Goal: Task Accomplishment & Management: Manage account settings

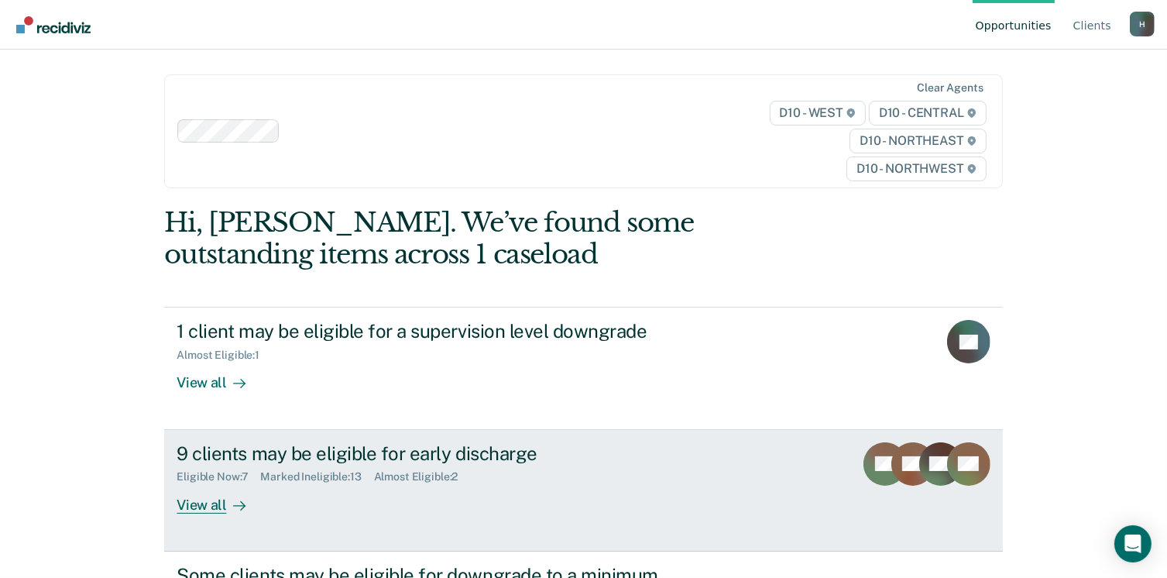
click at [192, 509] on div "View all" at bounding box center [220, 498] width 87 height 30
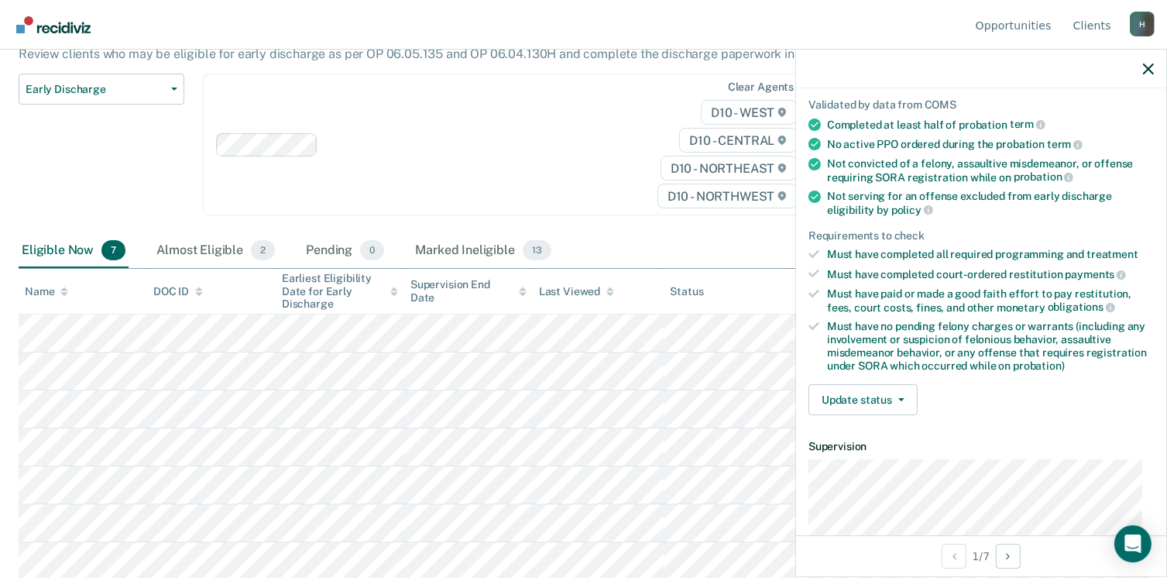
scroll to position [232, 0]
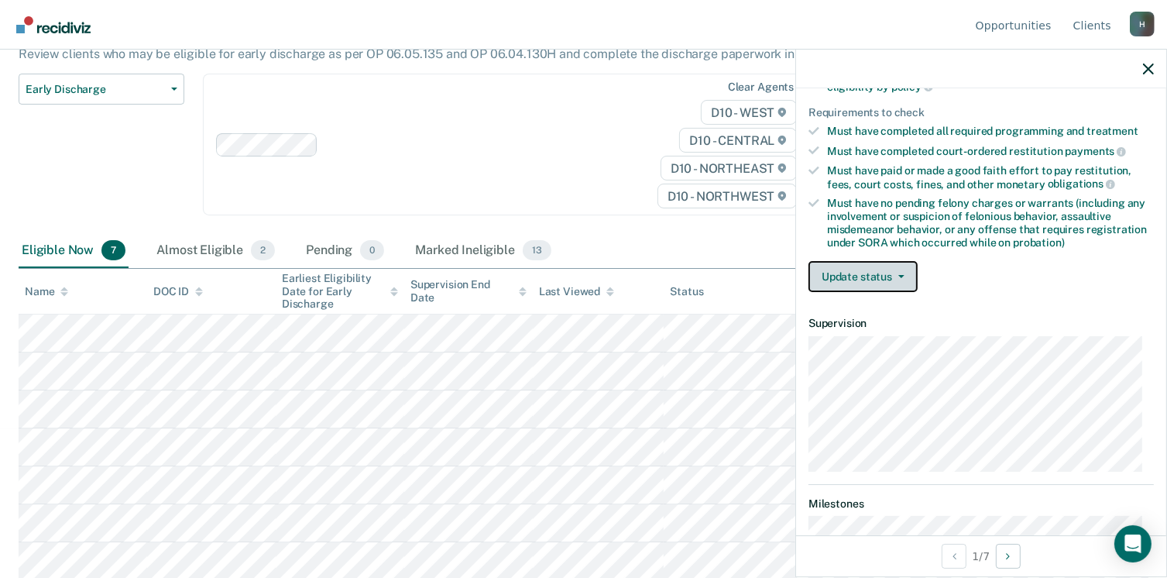
click at [870, 272] on button "Update status" at bounding box center [862, 276] width 109 height 31
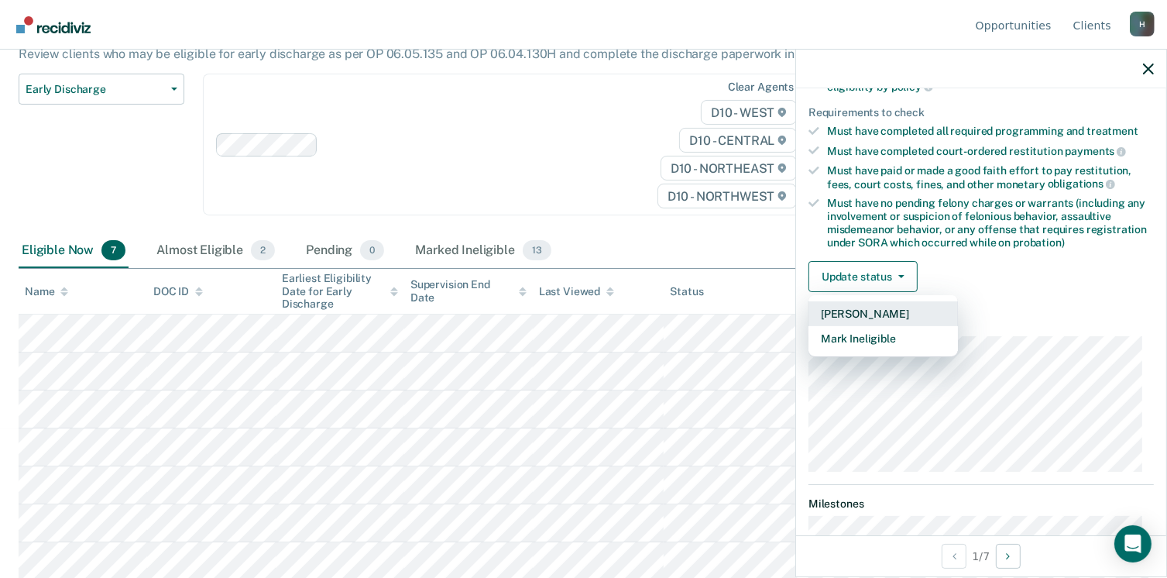
click at [842, 308] on button "[PERSON_NAME]" at bounding box center [882, 313] width 149 height 25
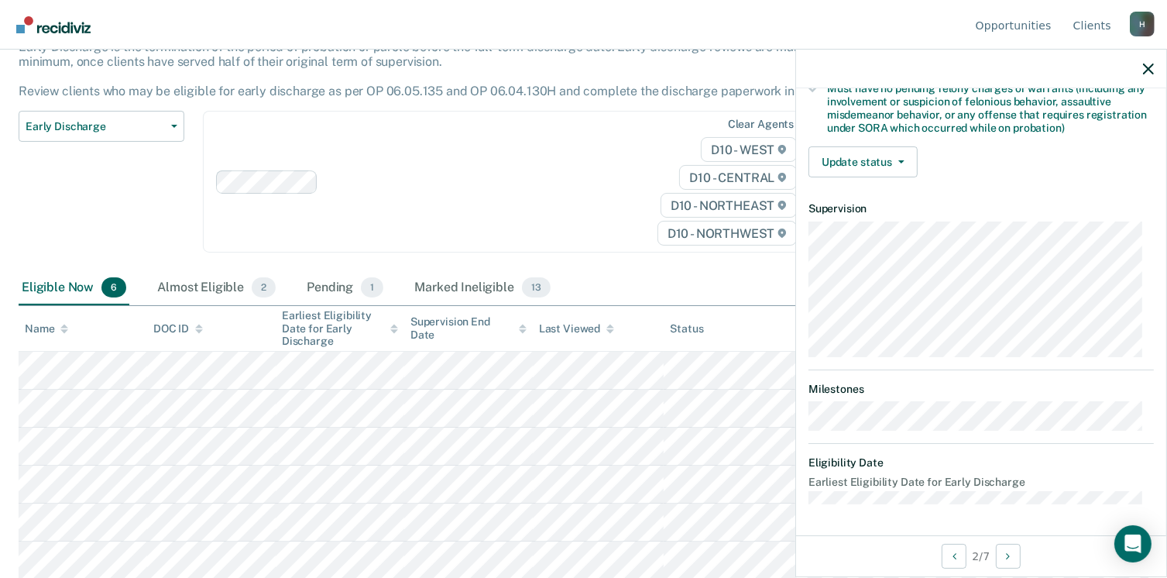
scroll to position [325, 0]
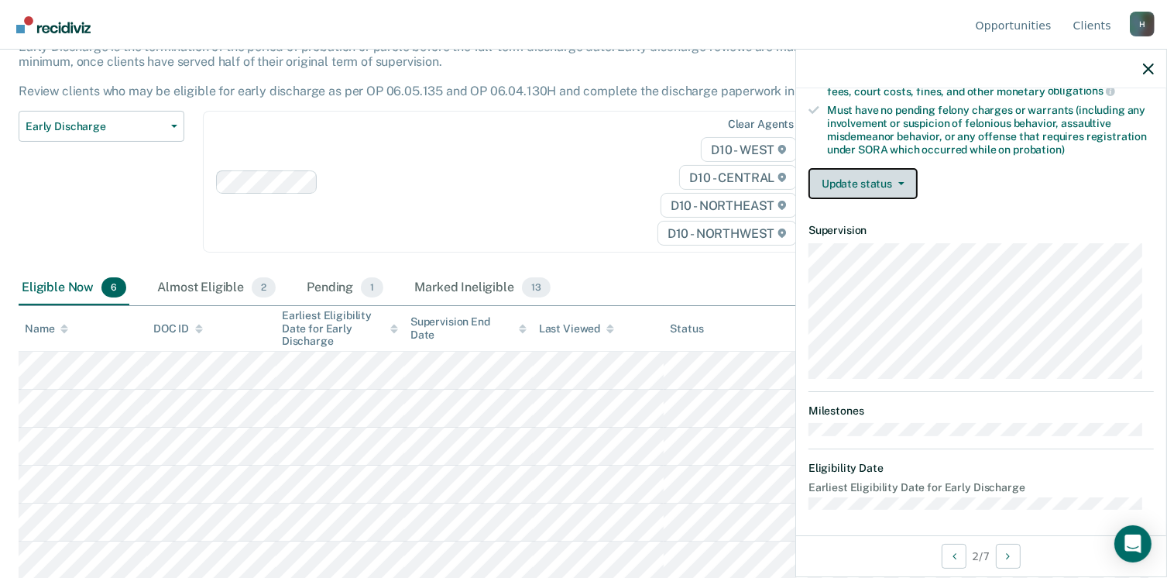
click at [868, 180] on button "Update status" at bounding box center [862, 183] width 109 height 31
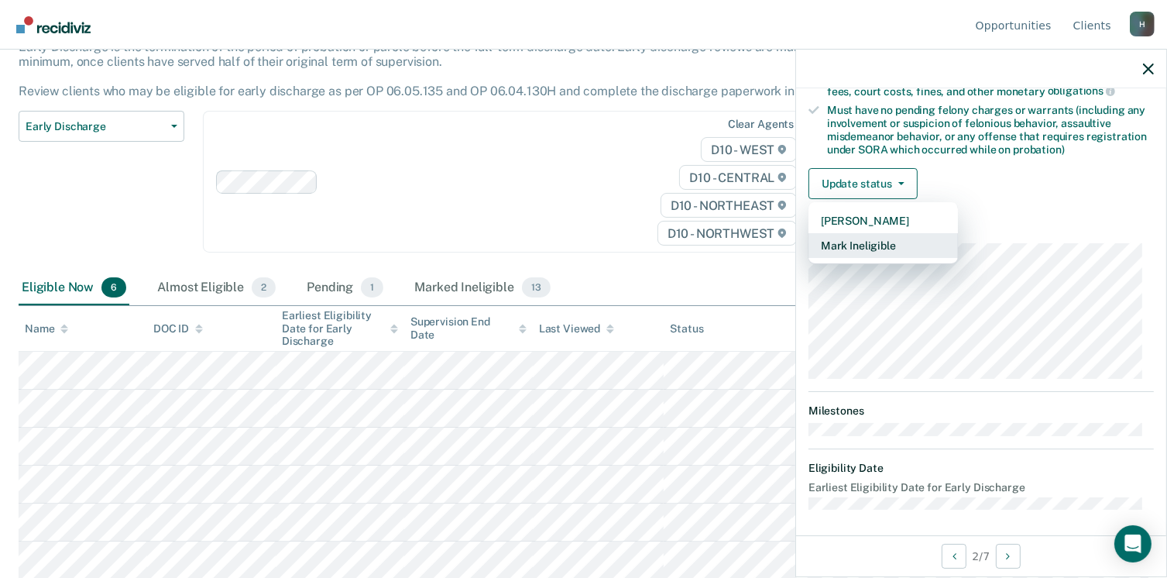
click at [855, 236] on button "Mark Ineligible" at bounding box center [882, 245] width 149 height 25
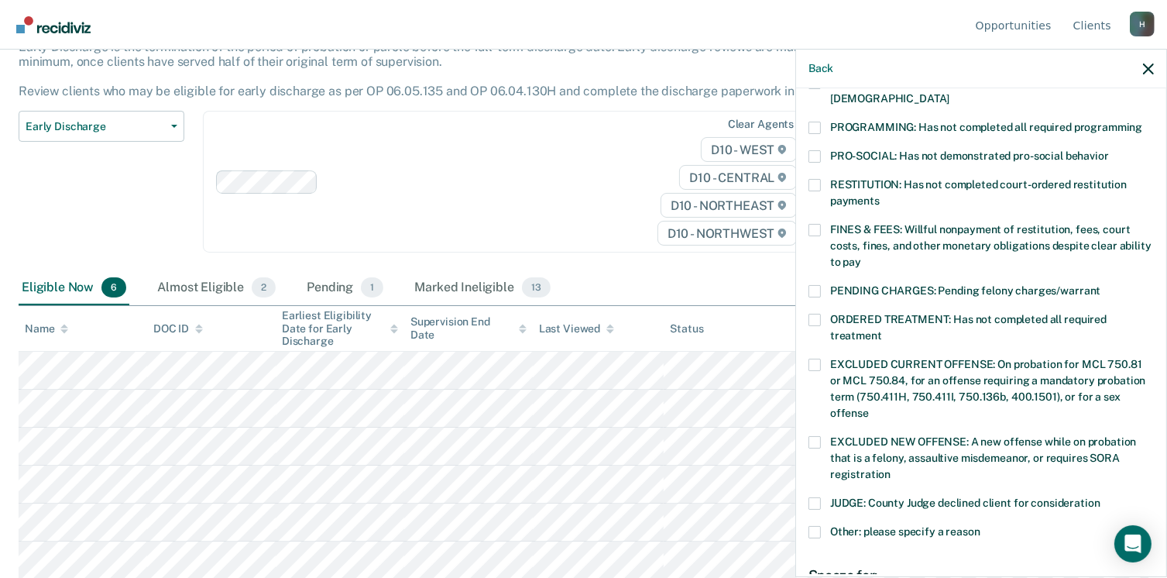
click at [811, 122] on span at bounding box center [814, 128] width 12 height 12
click at [1142, 122] on input "PROGRAMMING: Has not completed all required programming" at bounding box center [1142, 122] width 0 height 0
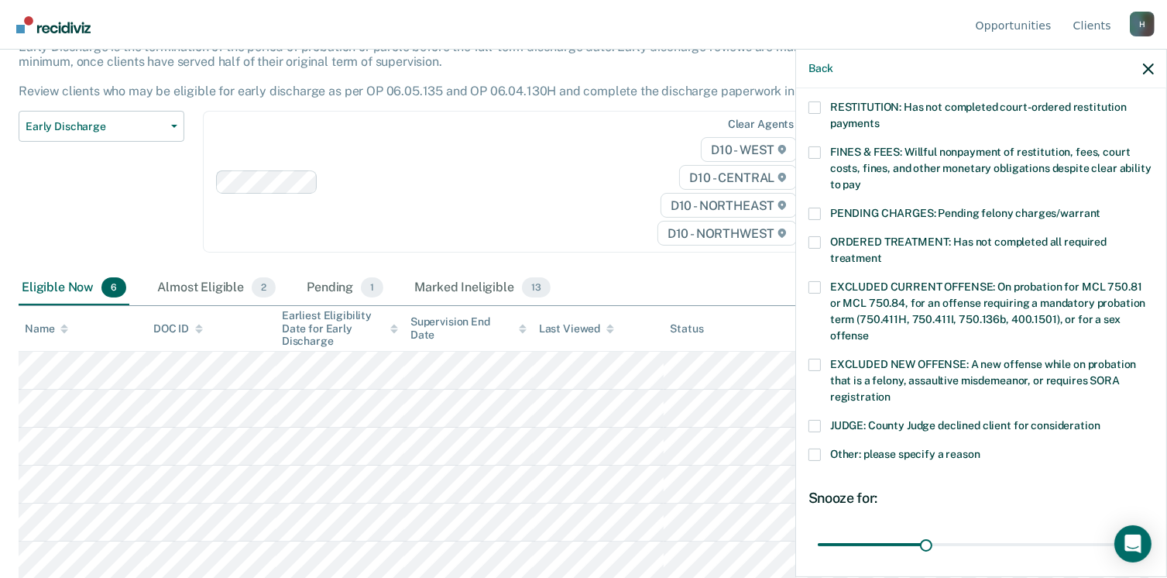
scroll to position [517, 0]
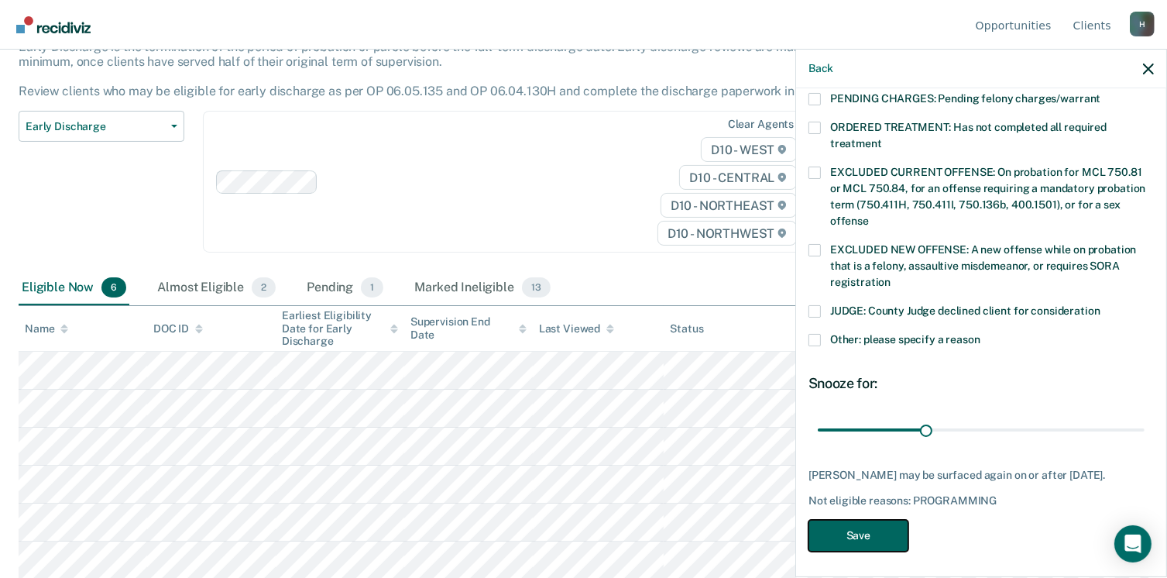
click at [870, 528] on button "Save" at bounding box center [858, 536] width 100 height 32
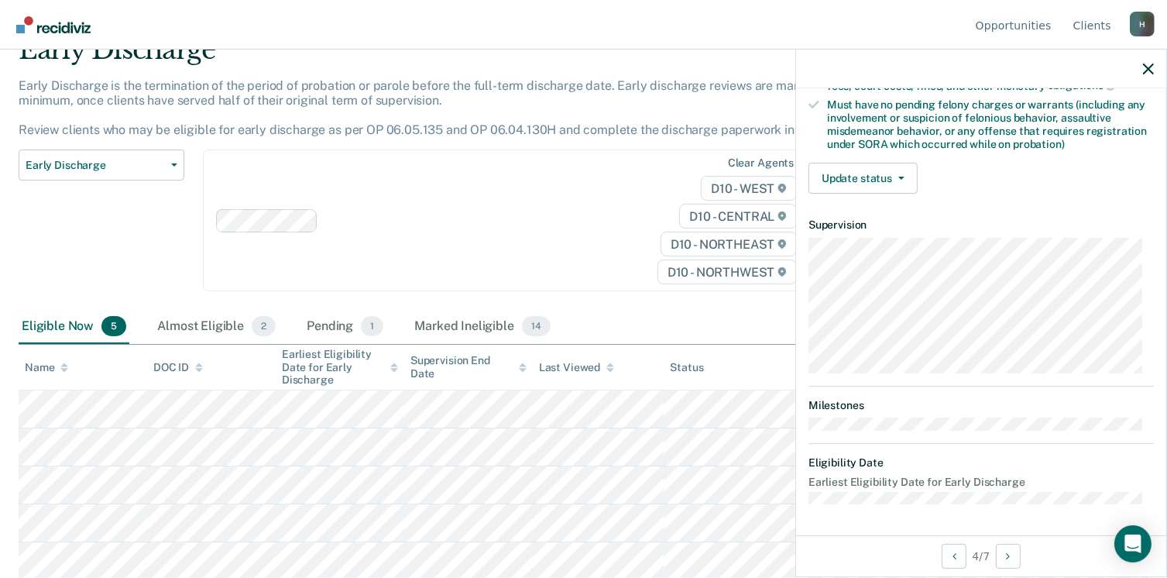
scroll to position [325, 0]
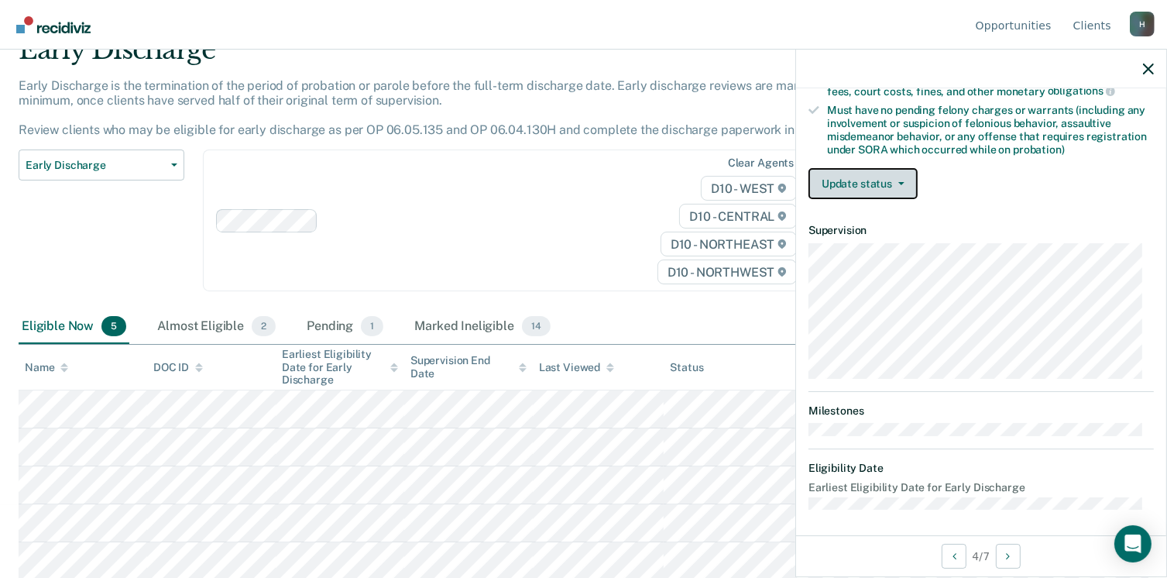
click at [846, 182] on button "Update status" at bounding box center [862, 183] width 109 height 31
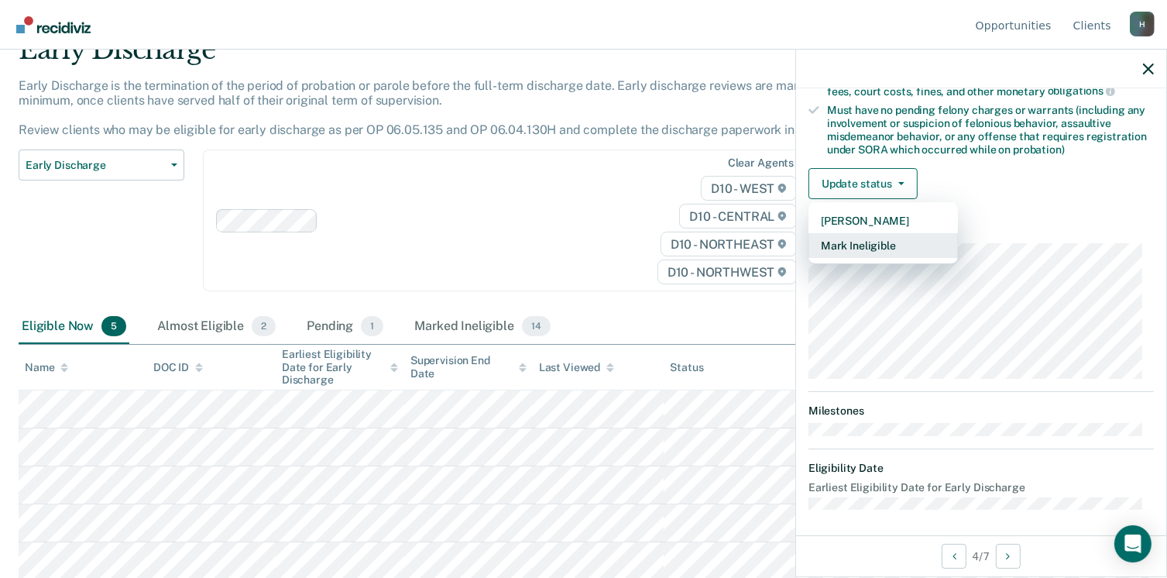
click at [832, 239] on button "Mark Ineligible" at bounding box center [882, 245] width 149 height 25
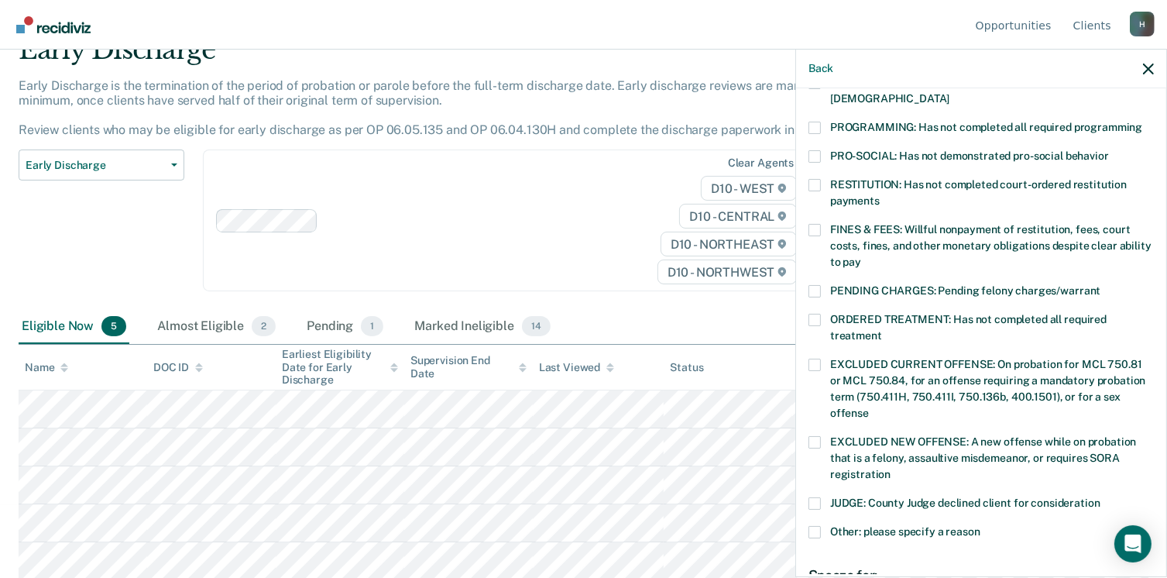
click at [815, 436] on span at bounding box center [814, 442] width 12 height 12
click at [890, 468] on input "EXCLUDED NEW OFFENSE: A new offense while on probation that is a felony, assaul…" at bounding box center [890, 468] width 0 height 0
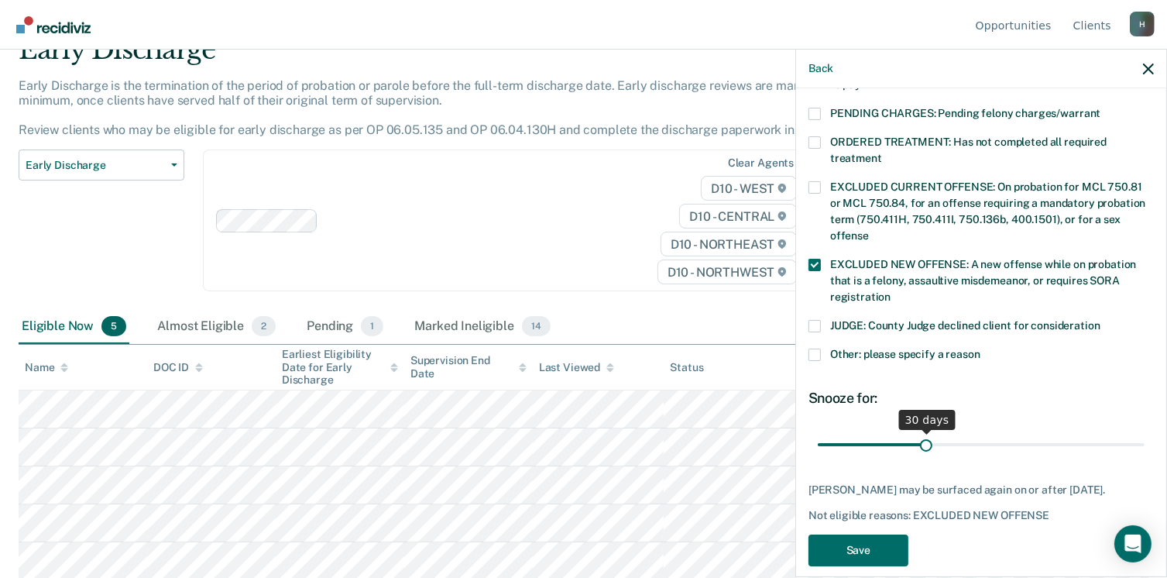
scroll to position [504, 0]
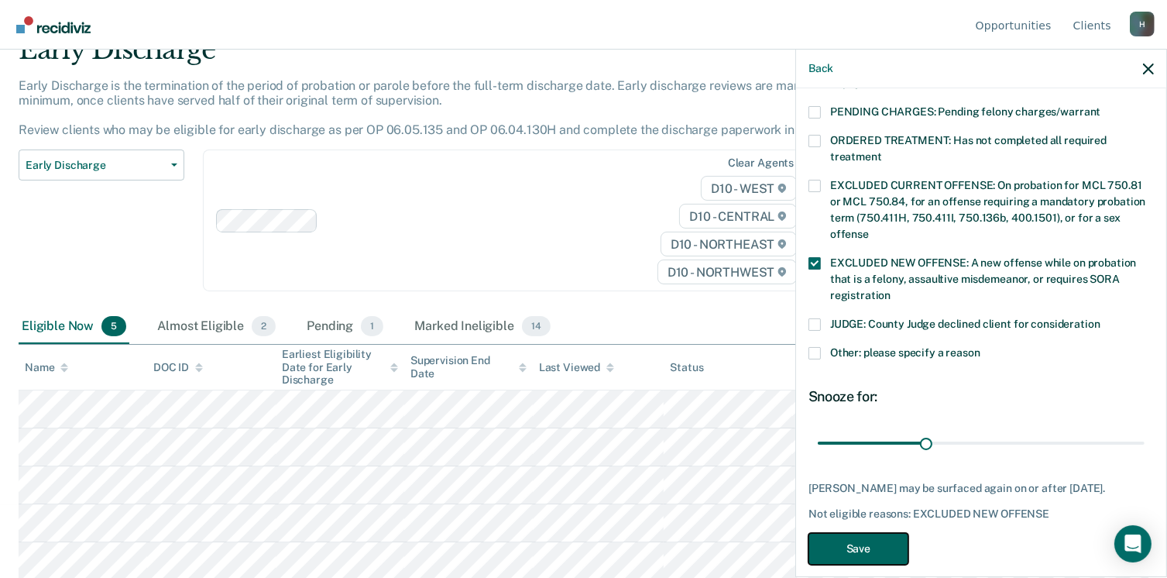
click at [869, 533] on button "Save" at bounding box center [858, 549] width 100 height 32
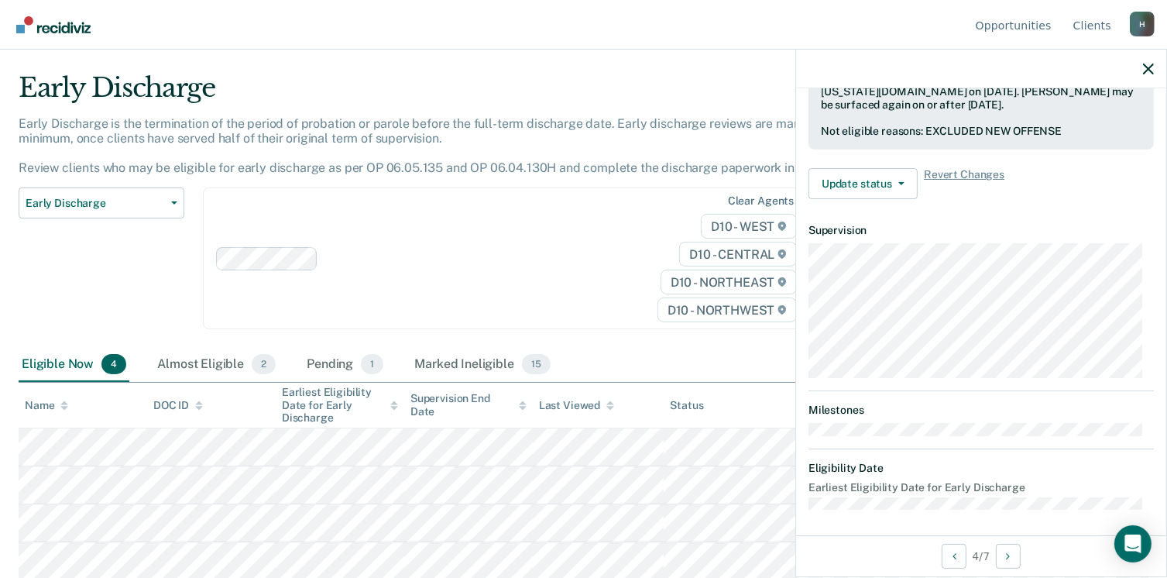
scroll to position [325, 0]
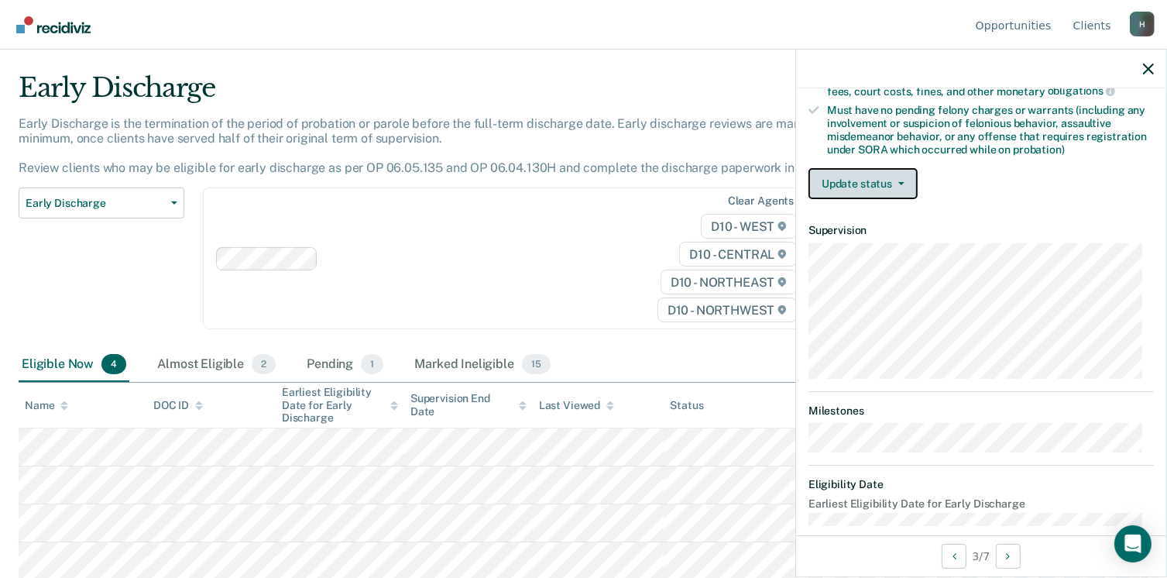
click at [858, 170] on button "Update status" at bounding box center [862, 183] width 109 height 31
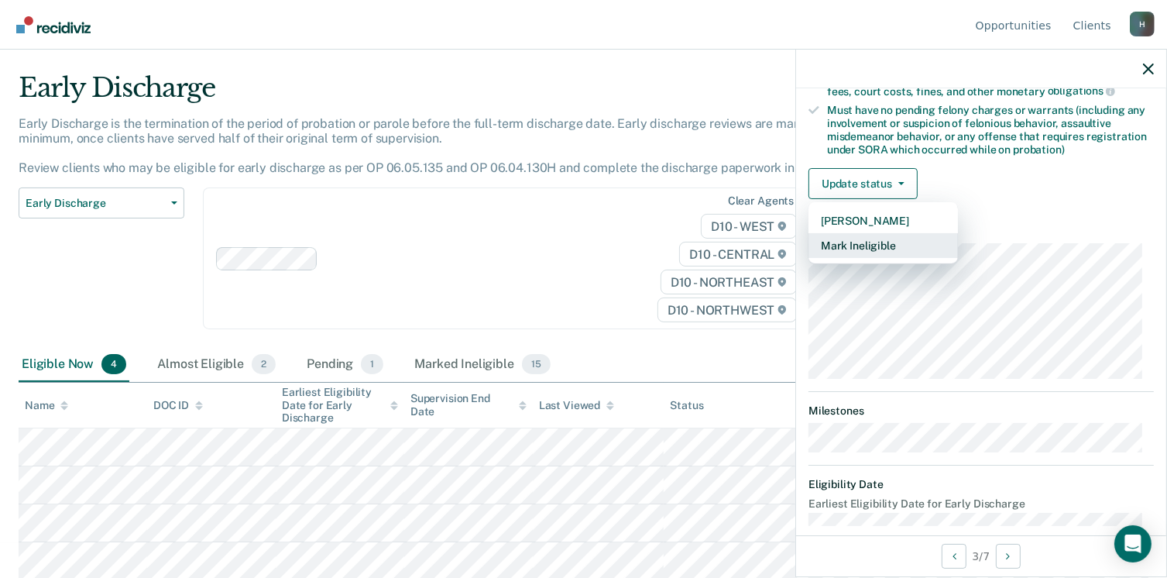
click at [840, 239] on button "Mark Ineligible" at bounding box center [882, 245] width 149 height 25
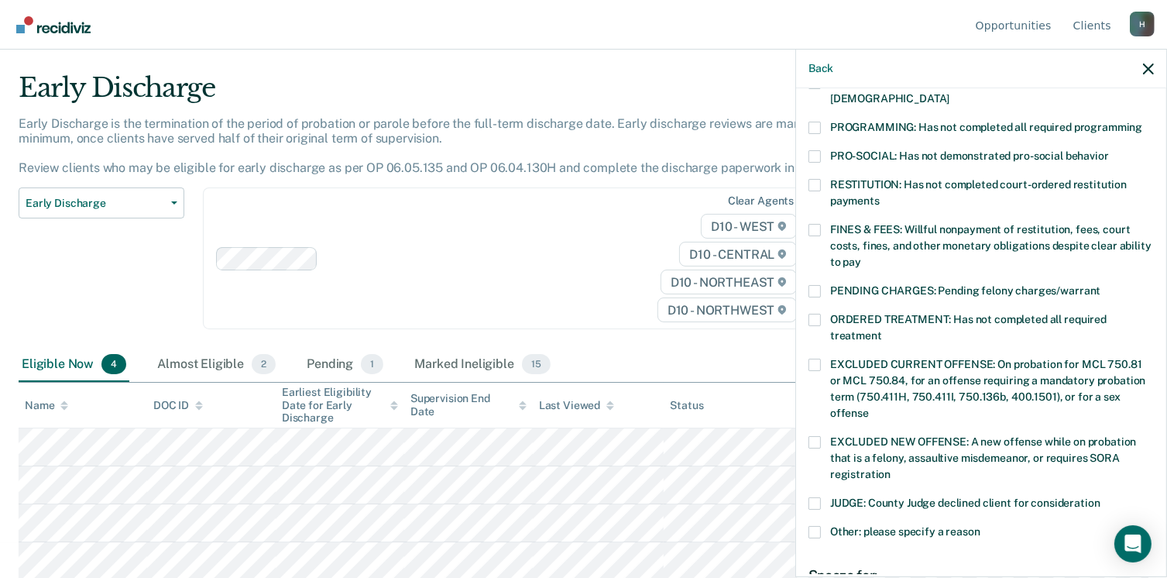
drag, startPoint x: 819, startPoint y: 111, endPoint x: 824, endPoint y: 140, distance: 29.0
click at [819, 122] on span at bounding box center [814, 128] width 12 height 12
click at [1142, 122] on input "PROGRAMMING: Has not completed all required programming" at bounding box center [1142, 122] width 0 height 0
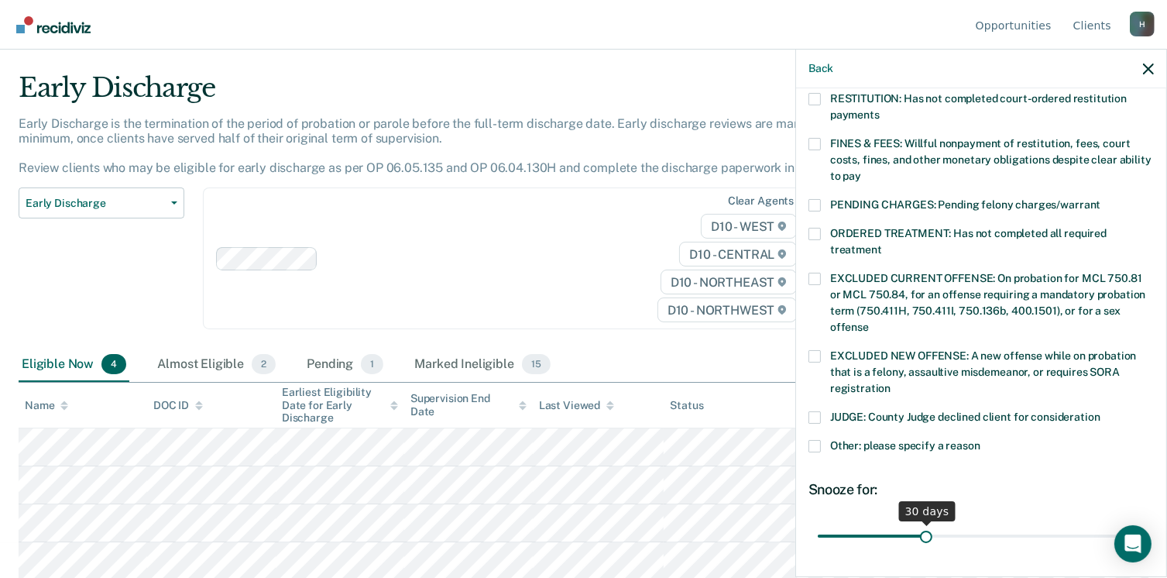
scroll to position [517, 0]
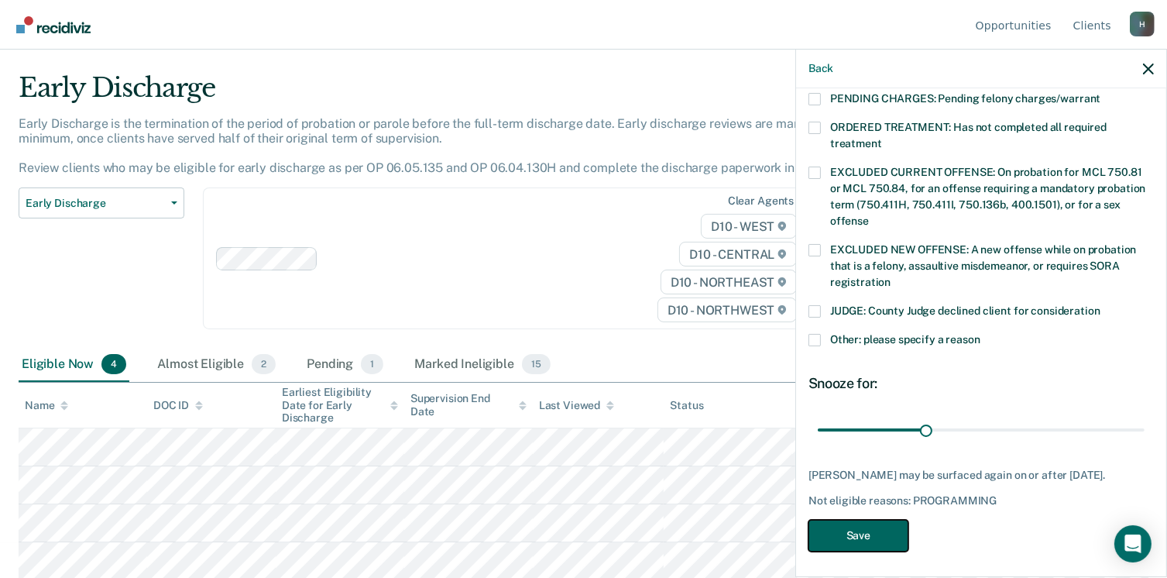
click at [868, 530] on button "Save" at bounding box center [858, 536] width 100 height 32
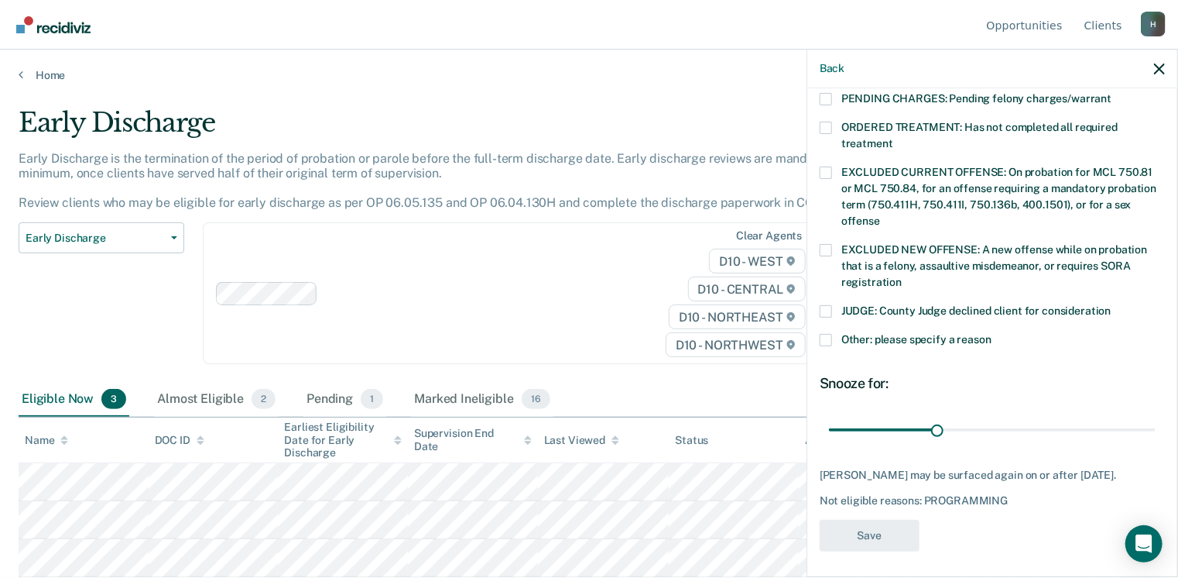
scroll to position [455, 0]
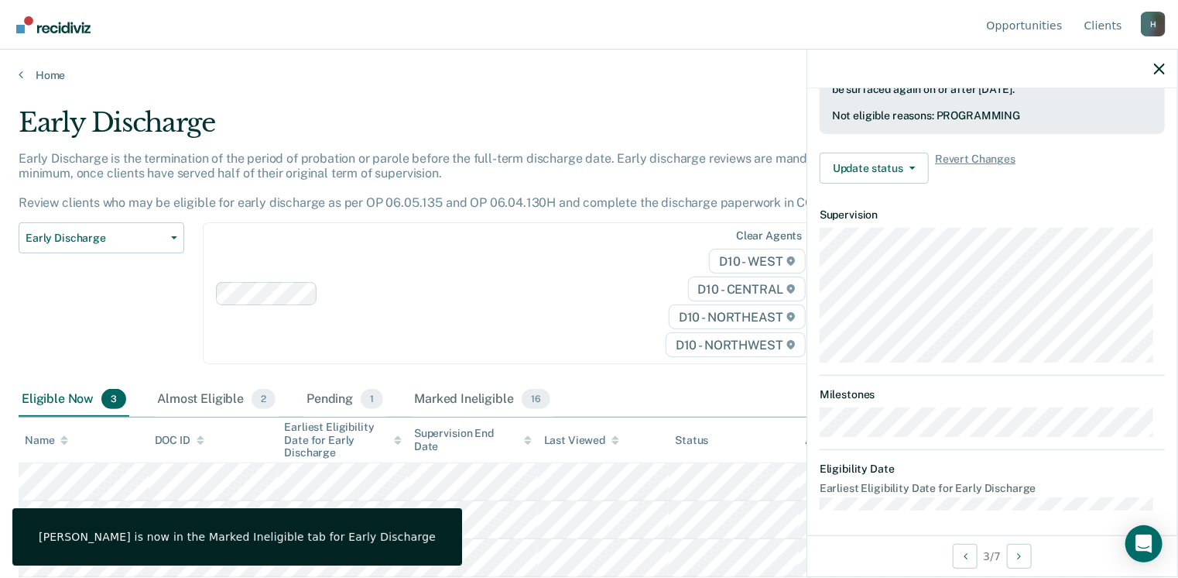
click at [385, 282] on div at bounding box center [423, 293] width 415 height 23
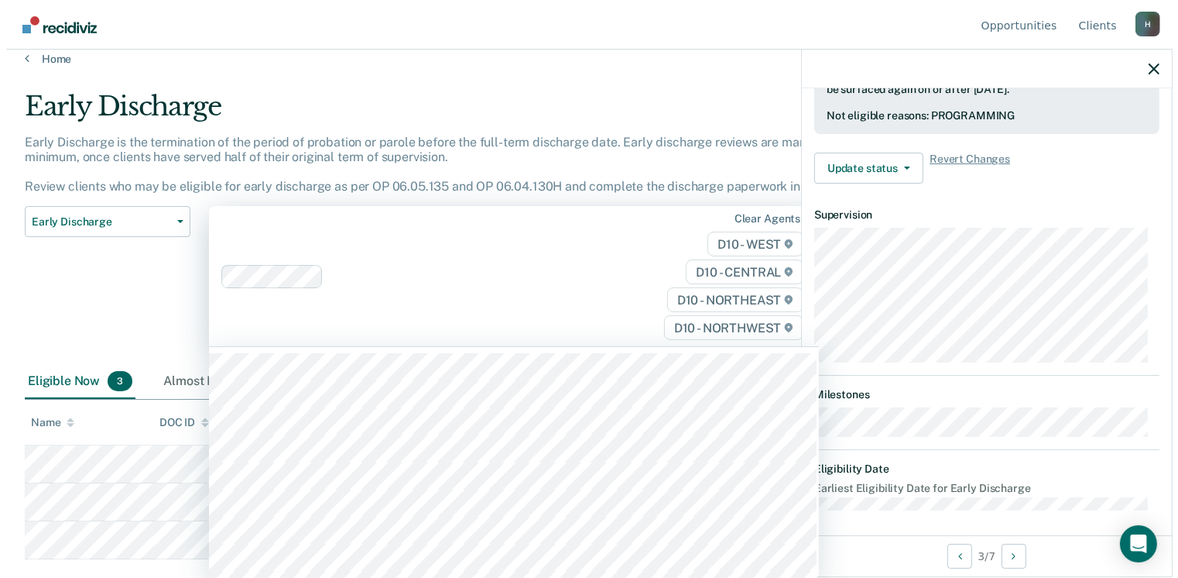
scroll to position [0, 0]
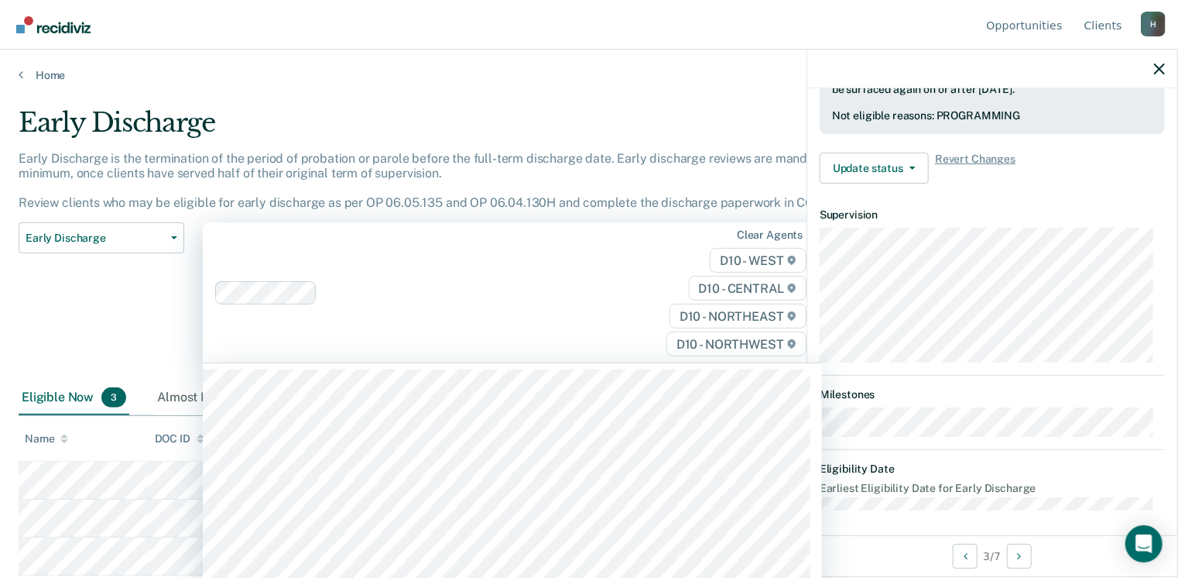
click at [77, 286] on div "Early Discharge Classification Review Early Discharge Minimum Telephone Reporti…" at bounding box center [102, 301] width 166 height 159
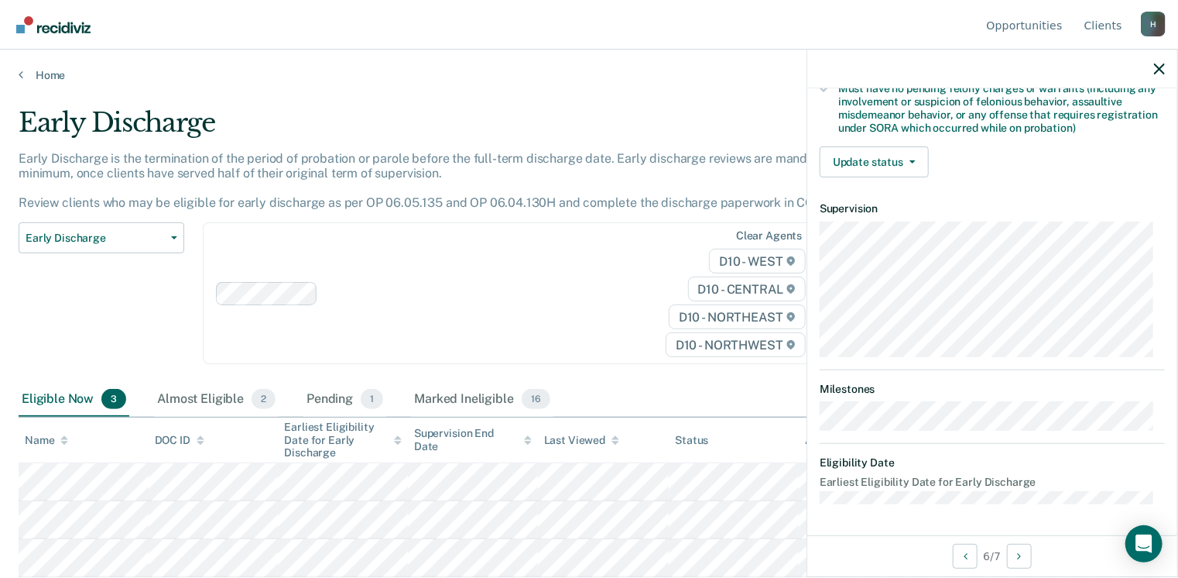
scroll to position [341, 0]
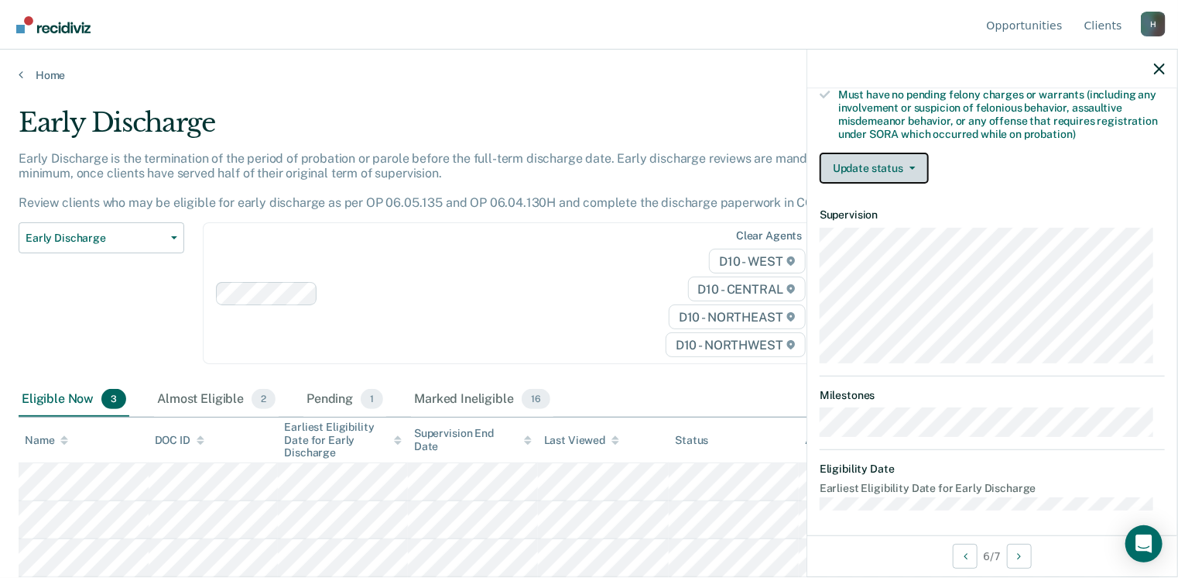
click at [873, 170] on button "Update status" at bounding box center [874, 168] width 109 height 31
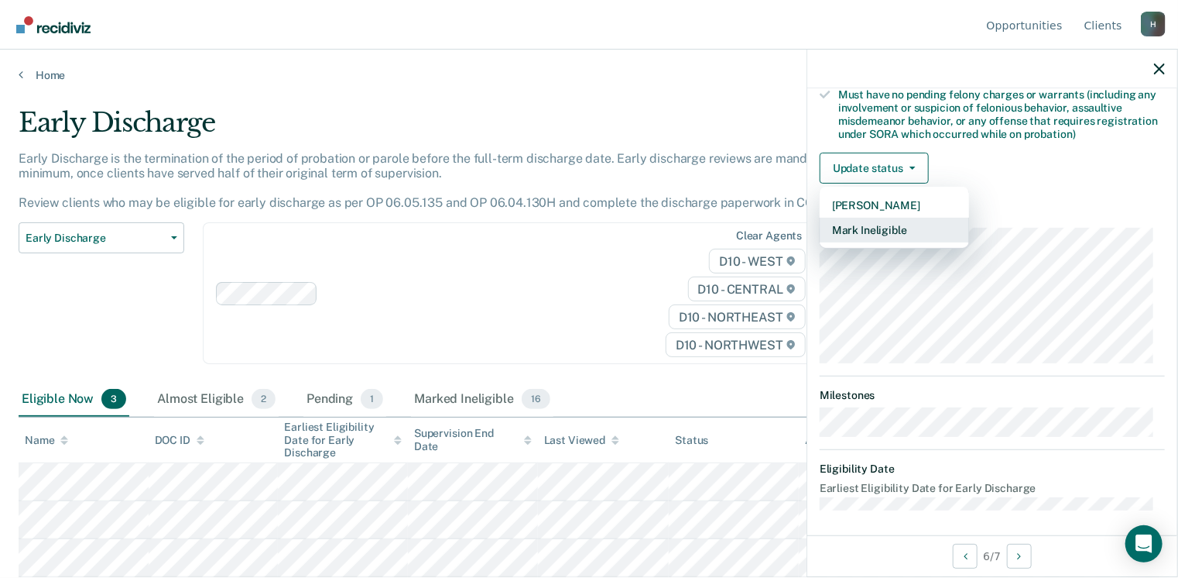
click at [870, 222] on button "Mark Ineligible" at bounding box center [894, 230] width 149 height 25
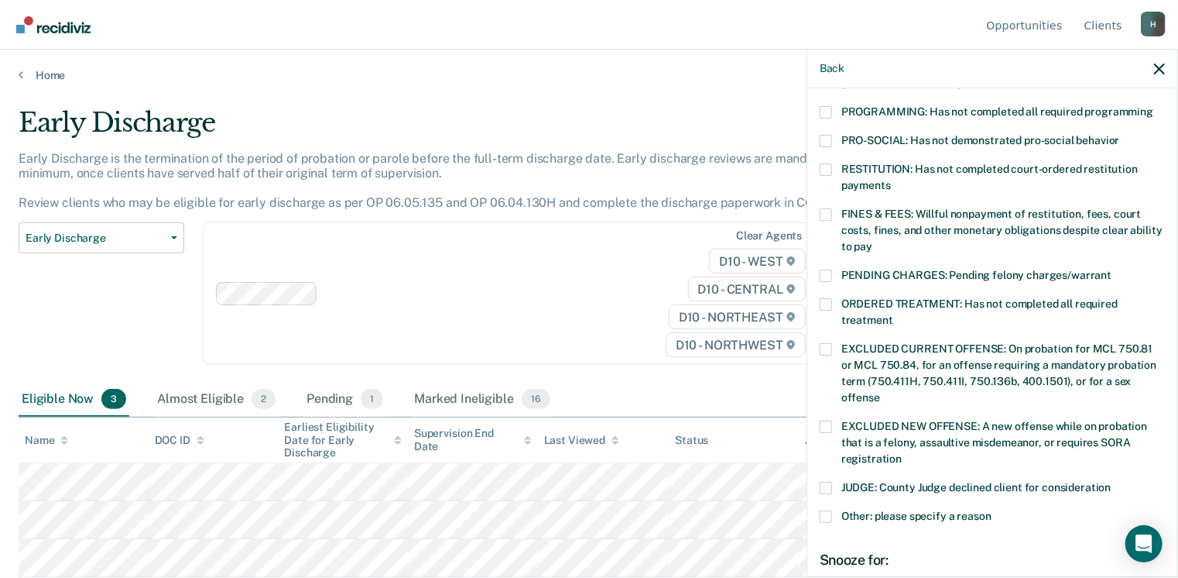
click at [829, 135] on span at bounding box center [826, 141] width 12 height 12
click at [1120, 135] on input "PRO-SOCIAL: Has not demonstrated pro-social behavior" at bounding box center [1120, 135] width 0 height 0
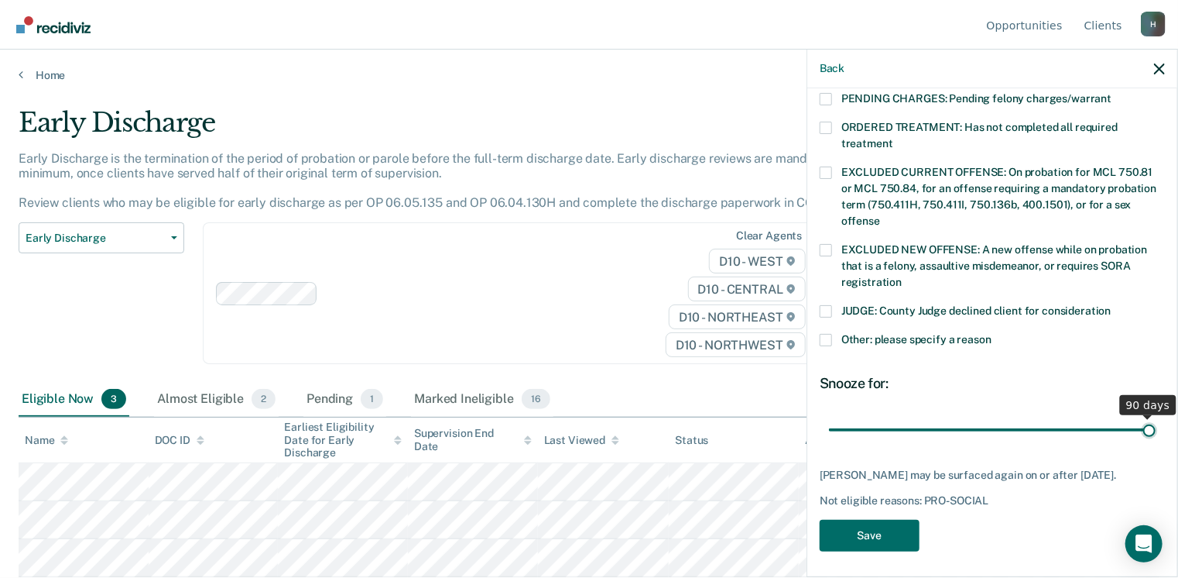
scroll to position [517, 0]
drag, startPoint x: 934, startPoint y: 413, endPoint x: 1096, endPoint y: 446, distance: 166.0
type input "90"
click at [1137, 417] on input "range" at bounding box center [992, 430] width 327 height 27
click at [866, 532] on button "Save" at bounding box center [870, 536] width 100 height 32
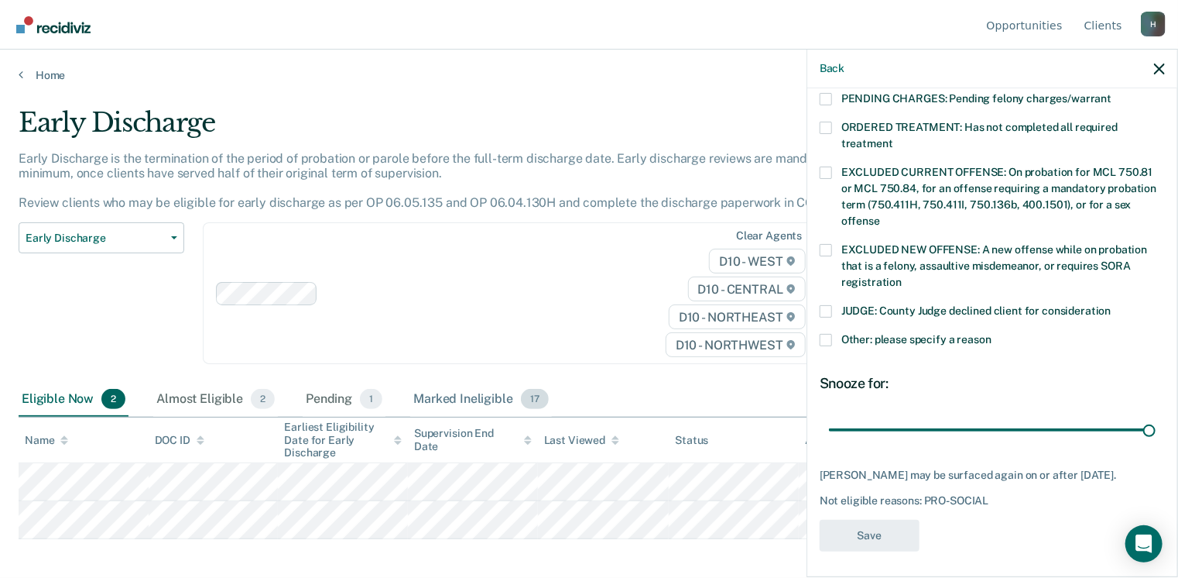
scroll to position [455, 0]
